Goal: Check status: Check status

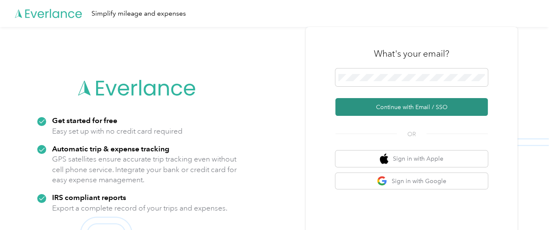
click at [352, 109] on button "Continue with Email / SSO" at bounding box center [412, 107] width 153 height 18
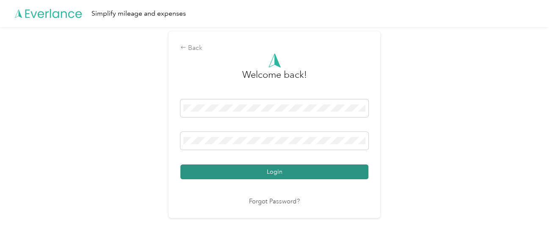
click at [337, 168] on button "Login" at bounding box center [274, 172] width 188 height 15
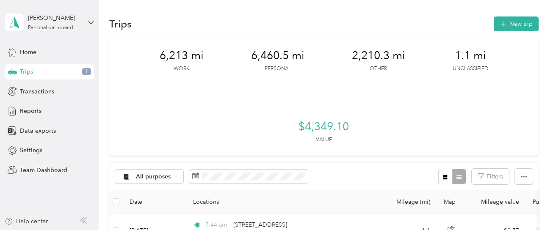
click at [35, 72] on div "Trips 1" at bounding box center [49, 71] width 89 height 15
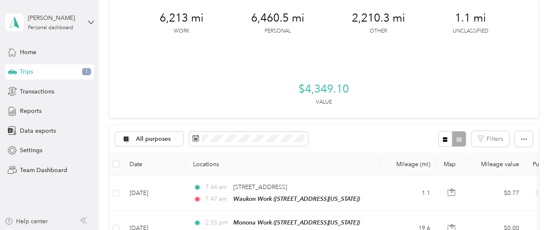
scroll to position [85, 0]
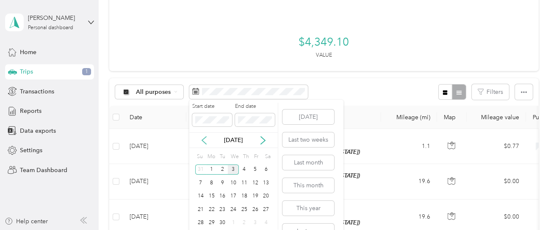
click at [202, 142] on icon at bounding box center [204, 140] width 8 height 8
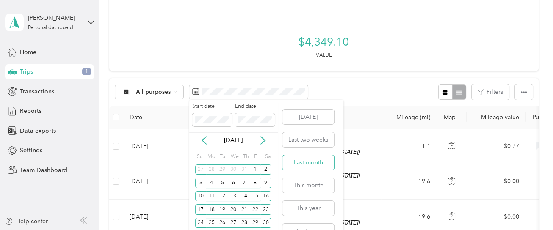
click at [296, 165] on button "Last month" at bounding box center [309, 162] width 52 height 15
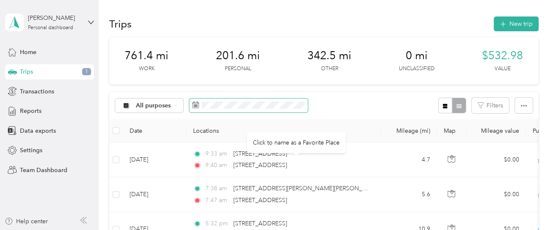
click at [256, 109] on span at bounding box center [248, 106] width 119 height 14
click at [197, 105] on icon at bounding box center [195, 105] width 7 height 7
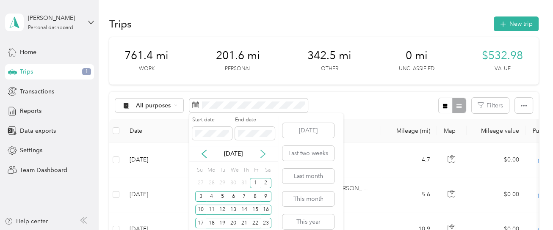
click at [261, 153] on icon at bounding box center [263, 154] width 8 height 8
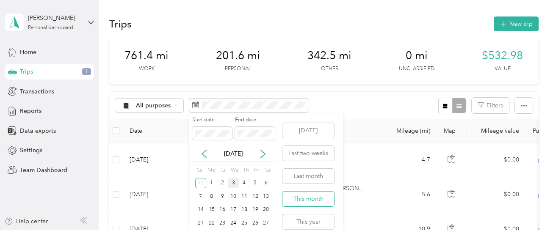
click at [304, 199] on button "This month" at bounding box center [309, 199] width 52 height 15
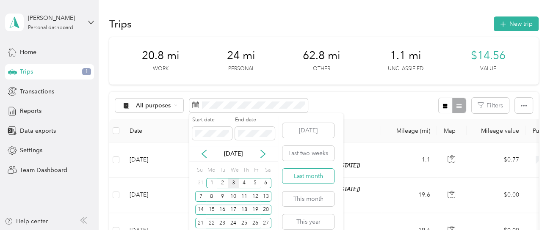
click at [306, 175] on button "Last month" at bounding box center [309, 176] width 52 height 15
